Goal: Information Seeking & Learning: Learn about a topic

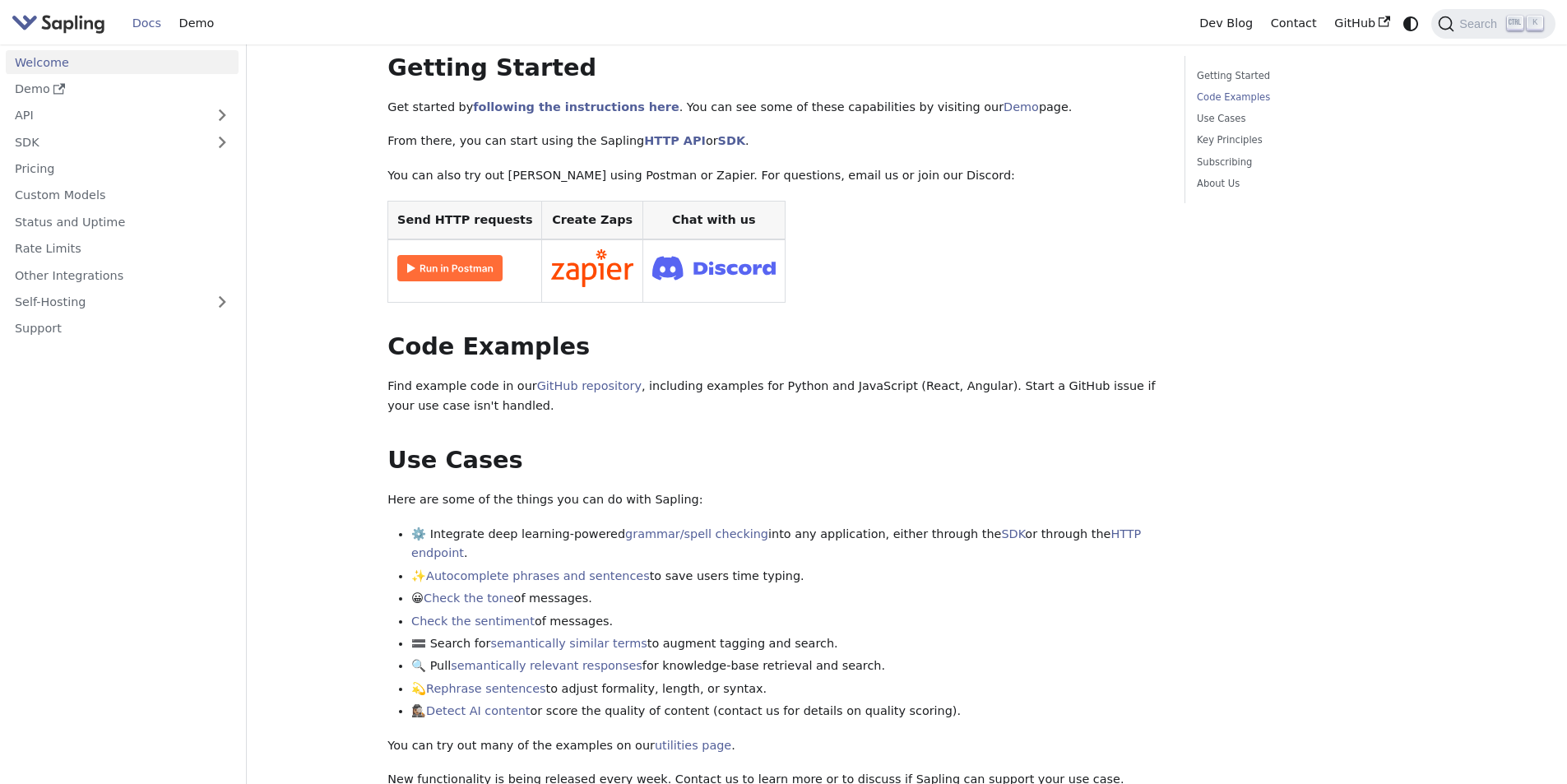
scroll to position [247, 0]
click at [134, 87] on link "Demo" at bounding box center [122, 89] width 232 height 24
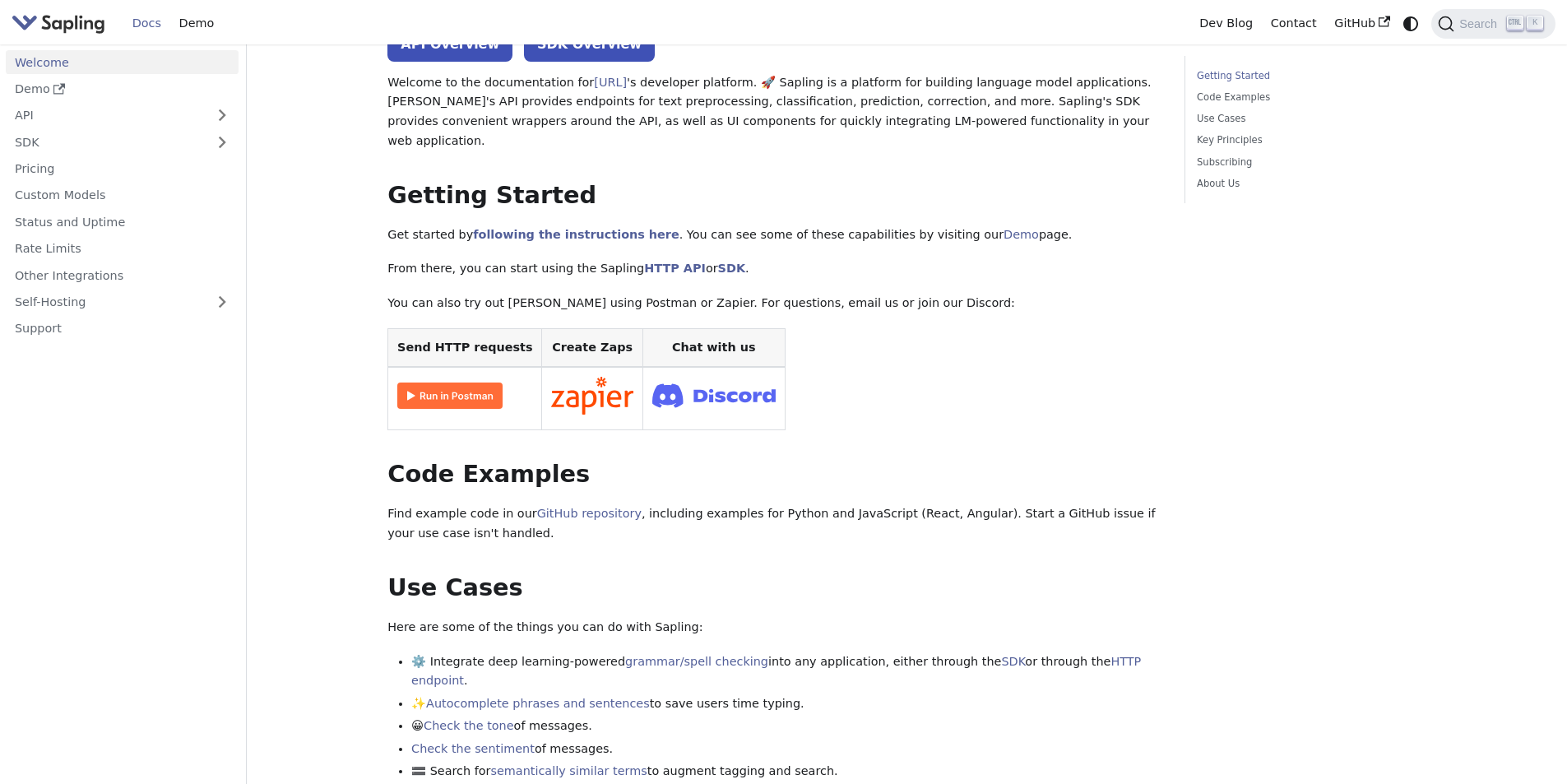
scroll to position [0, 0]
